Goal: Check status: Check status

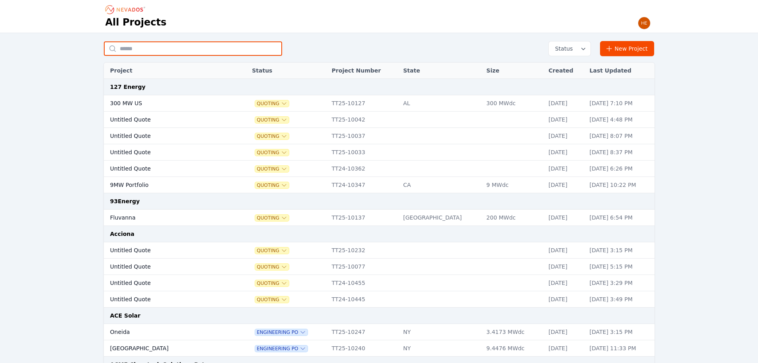
click at [165, 51] on input "text" at bounding box center [193, 48] width 178 height 14
type input "*****"
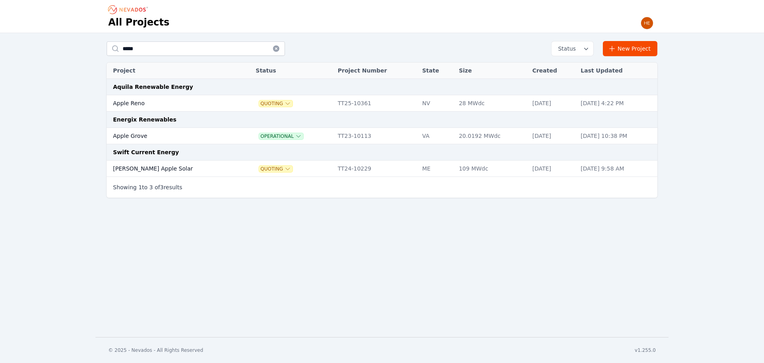
click at [134, 103] on td "Apple Reno" at bounding box center [173, 103] width 133 height 16
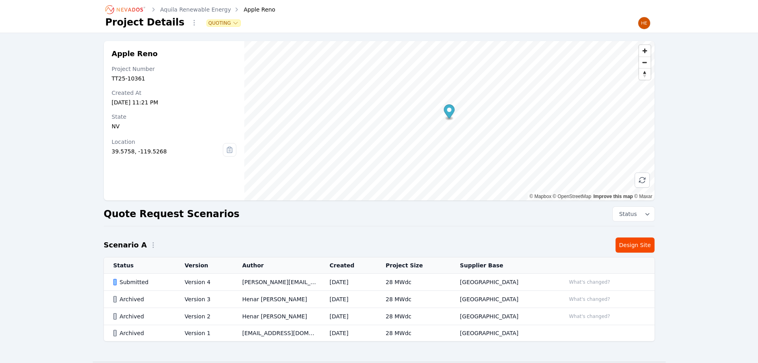
click at [129, 280] on div "Submitted" at bounding box center [142, 282] width 58 height 8
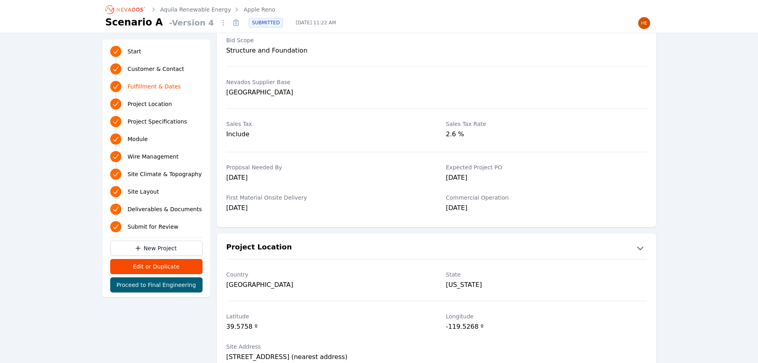
scroll to position [517, 0]
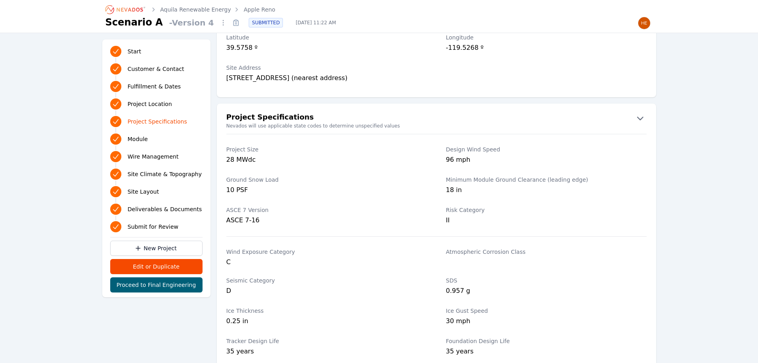
click at [577, 198] on div "Minimum Module Ground Clearance (leading edge) 18 in" at bounding box center [546, 186] width 201 height 30
